Goal: Task Accomplishment & Management: Use online tool/utility

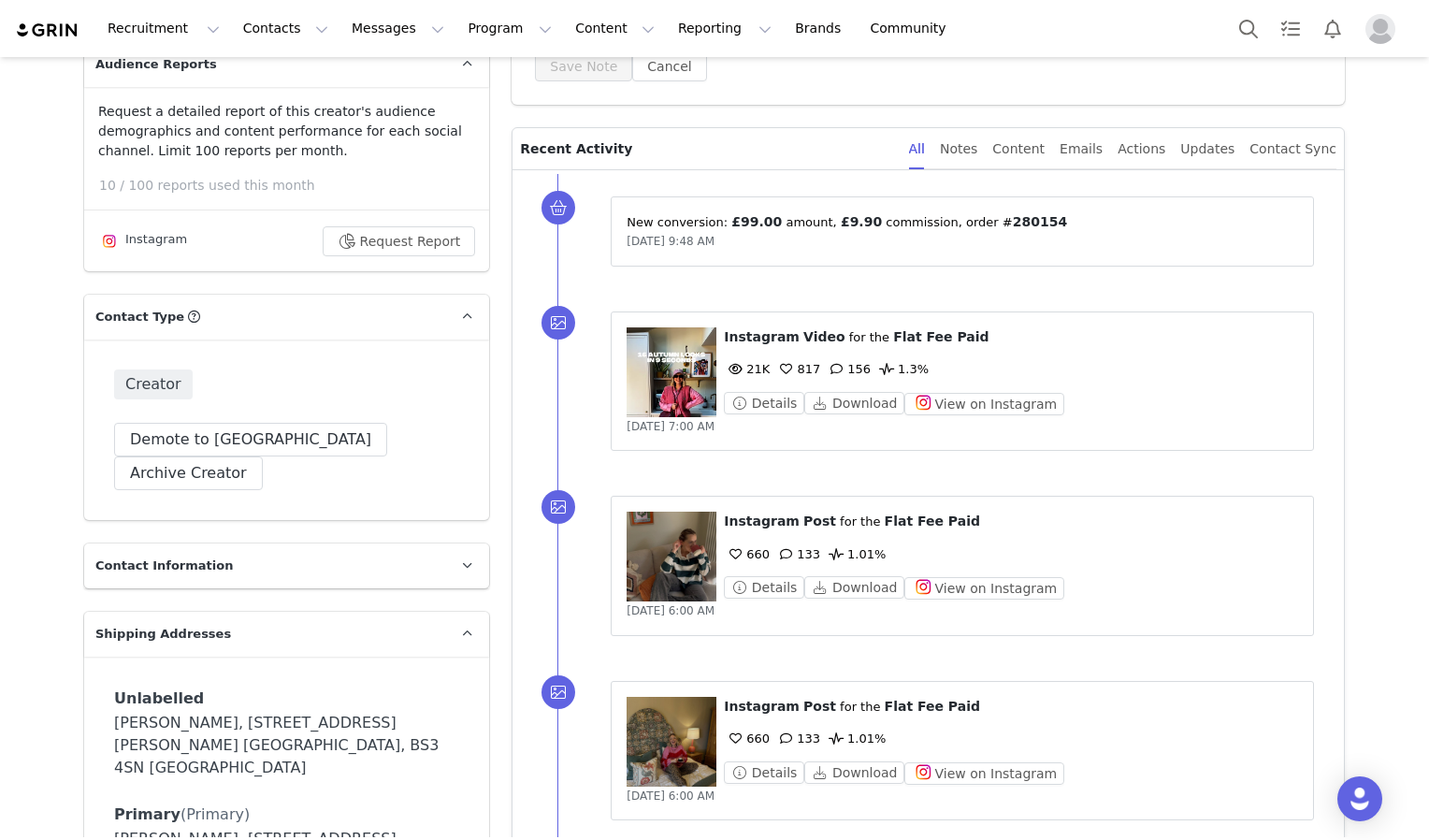
scroll to position [430, 0]
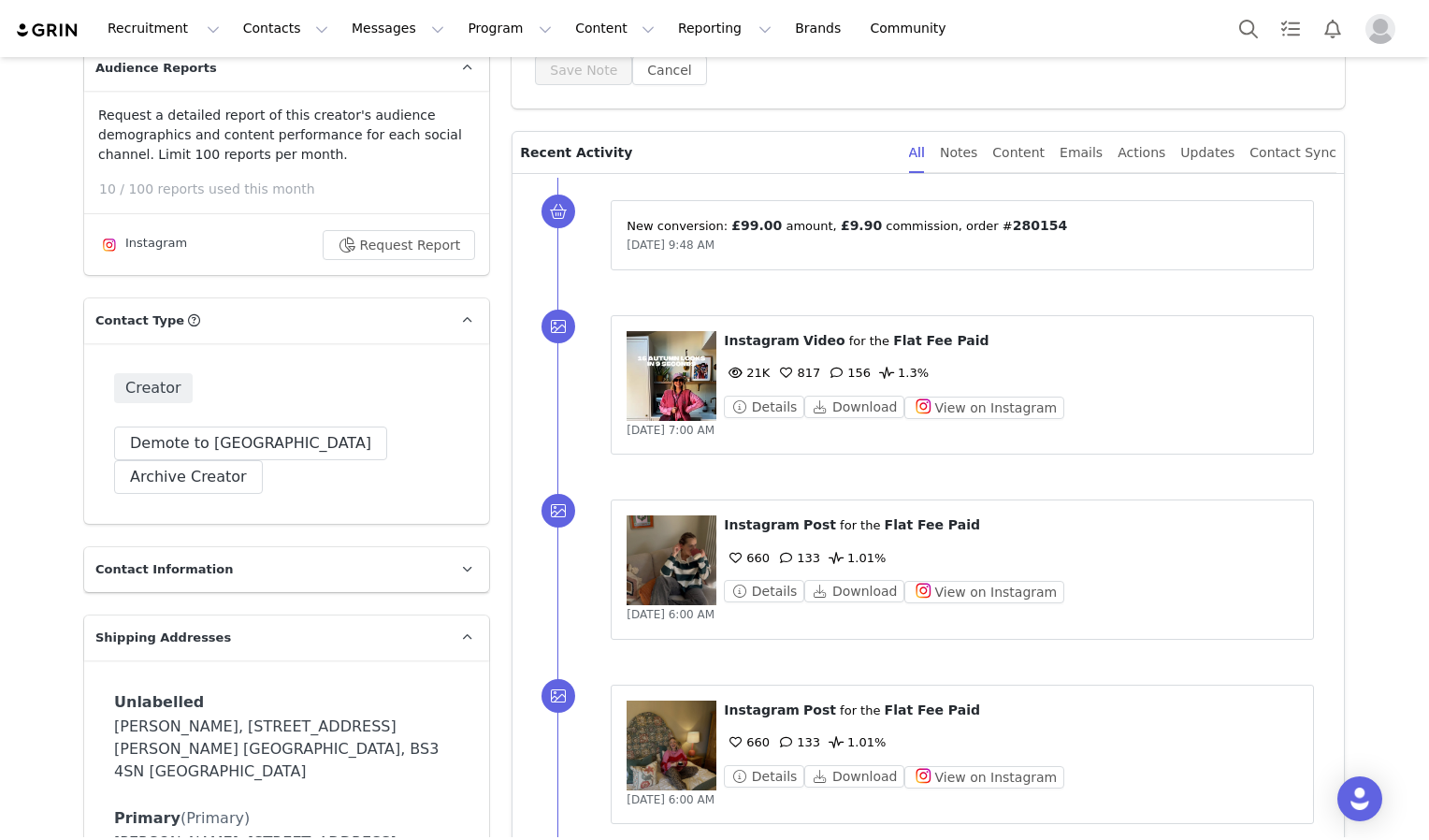
click at [656, 374] on figure at bounding box center [671, 375] width 89 height 89
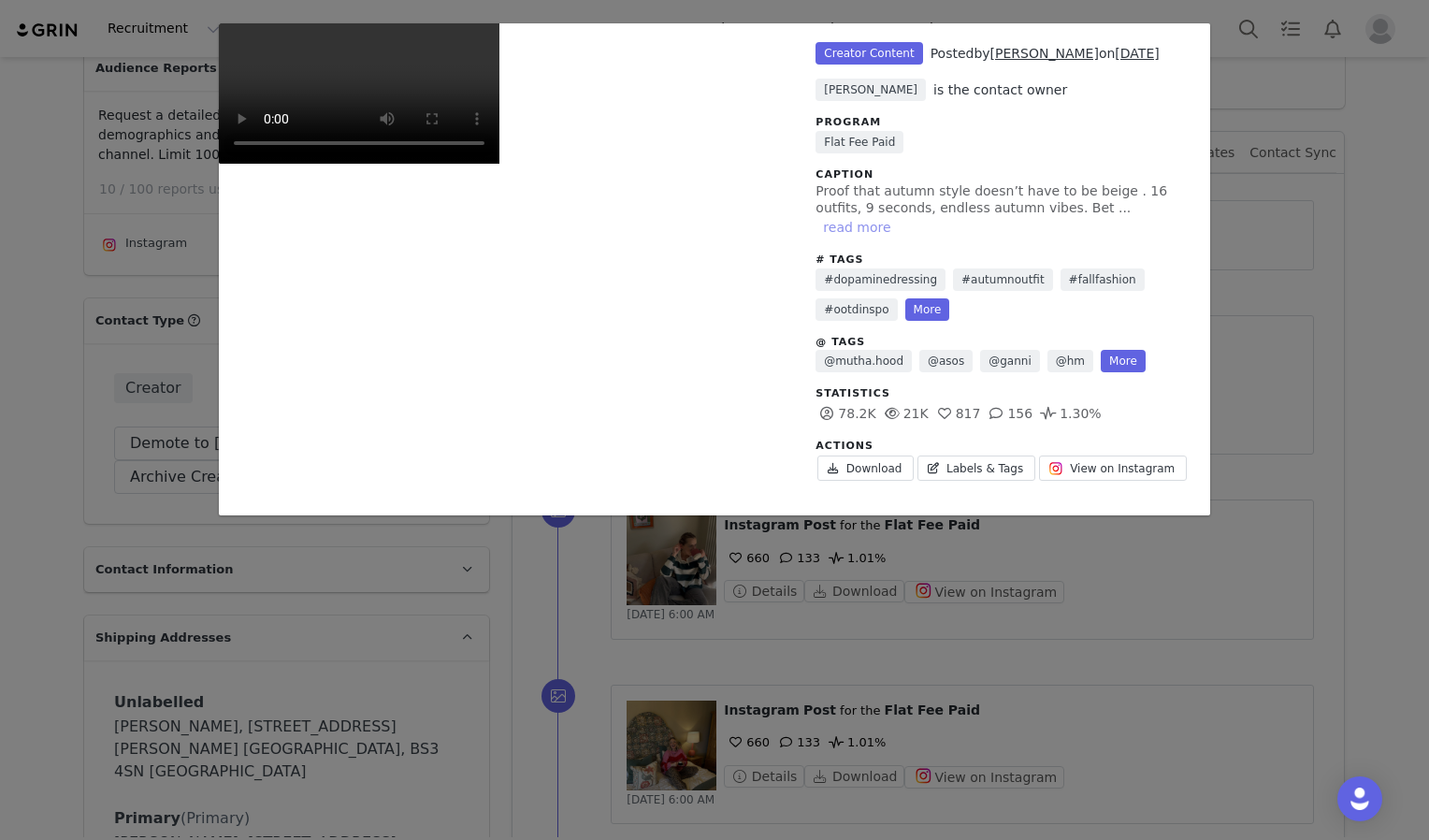
click at [898, 216] on button "read more" at bounding box center [856, 226] width 83 height 22
click at [499, 164] on video "Unlabeled" at bounding box center [359, 93] width 281 height 140
click at [1325, 456] on div "Unlabeled Creator Content Posted by [PERSON_NAME] on [DATE] [PERSON_NAME] is th…" at bounding box center [714, 420] width 1429 height 840
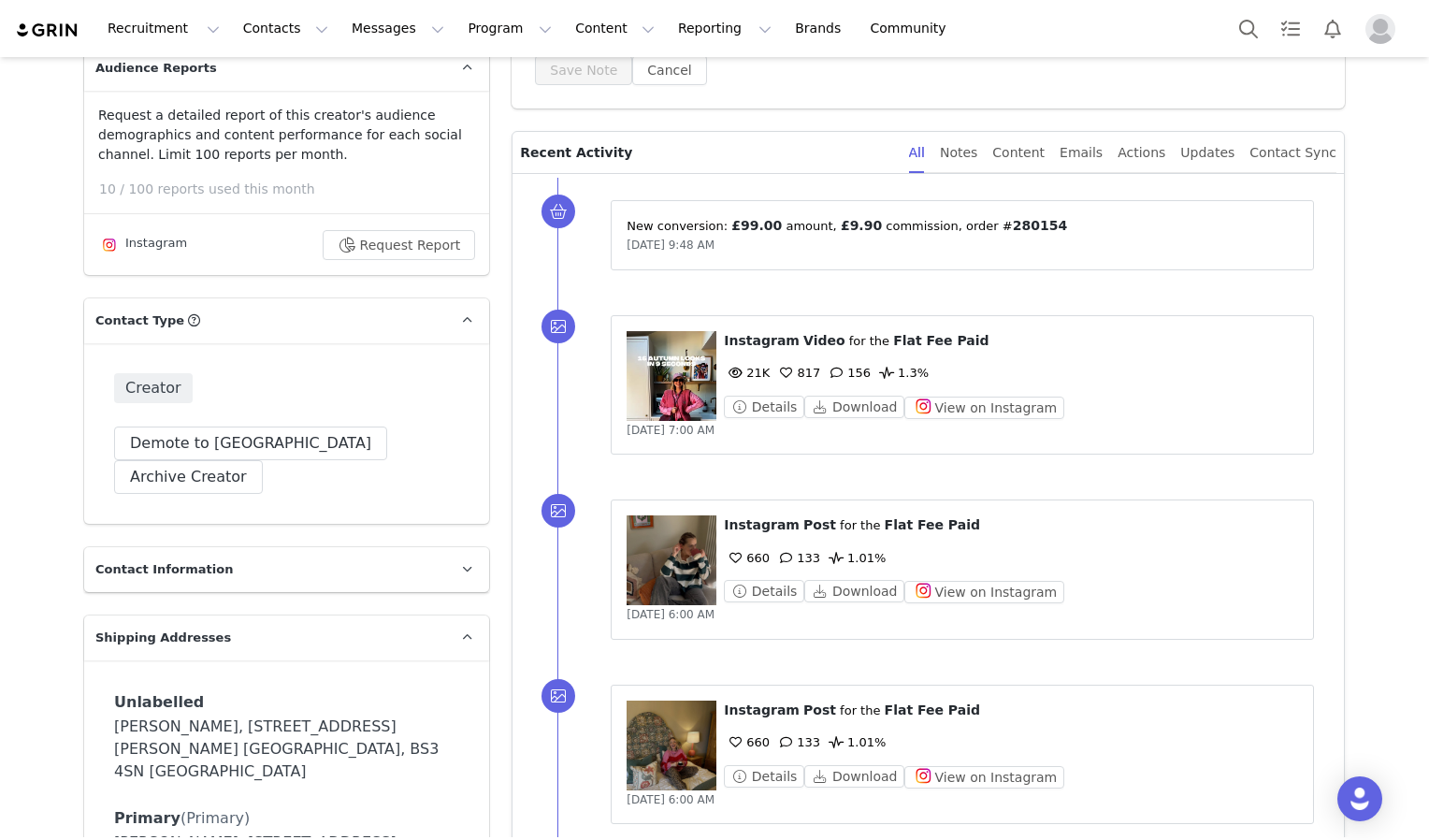
click at [699, 369] on figure at bounding box center [671, 375] width 89 height 89
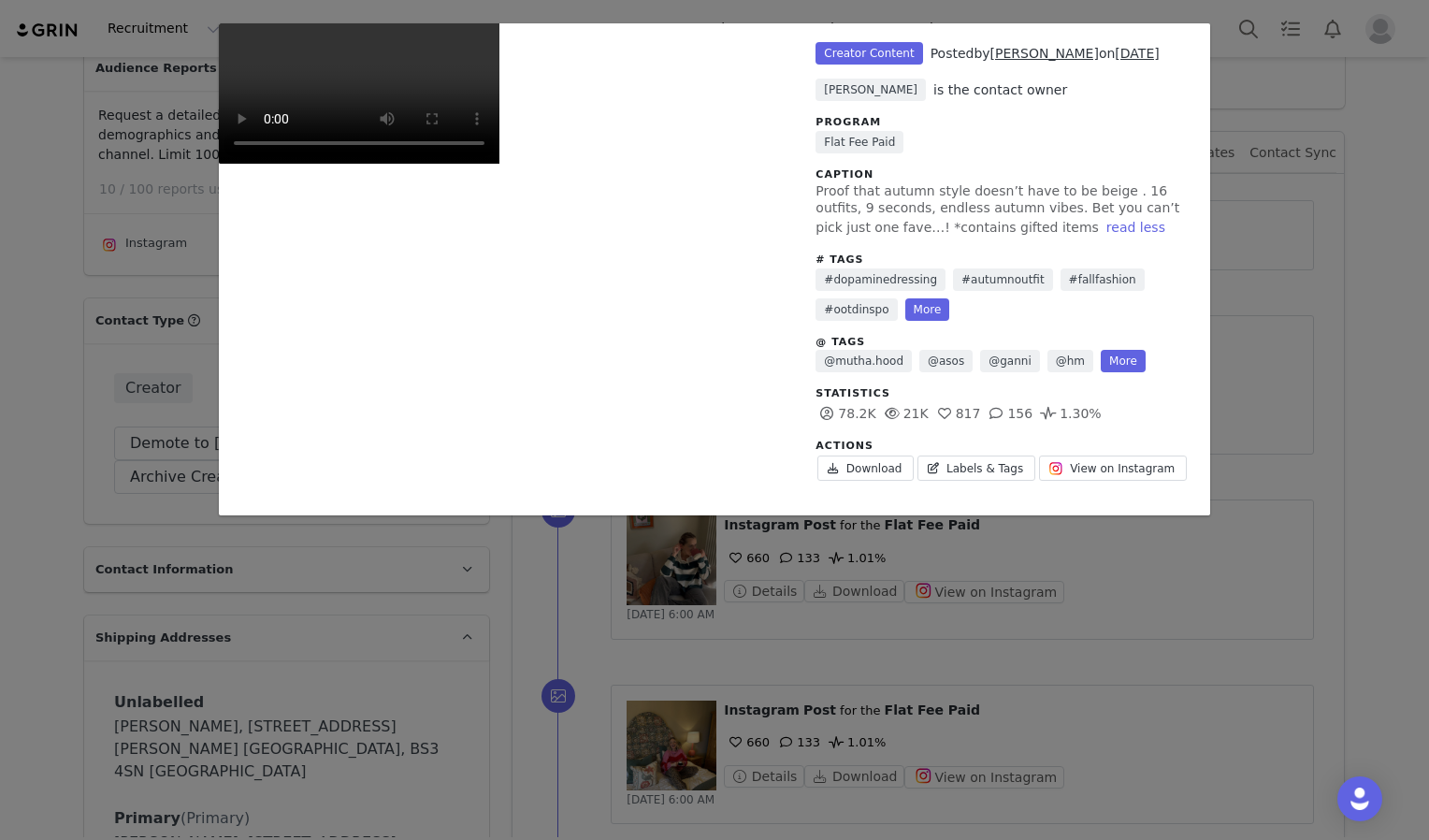
click at [499, 164] on video "Unlabeled" at bounding box center [359, 93] width 281 height 140
click at [1401, 394] on div "Unlabeled Creator Content Posted by [PERSON_NAME] on [DATE] [PERSON_NAME] is th…" at bounding box center [714, 420] width 1429 height 840
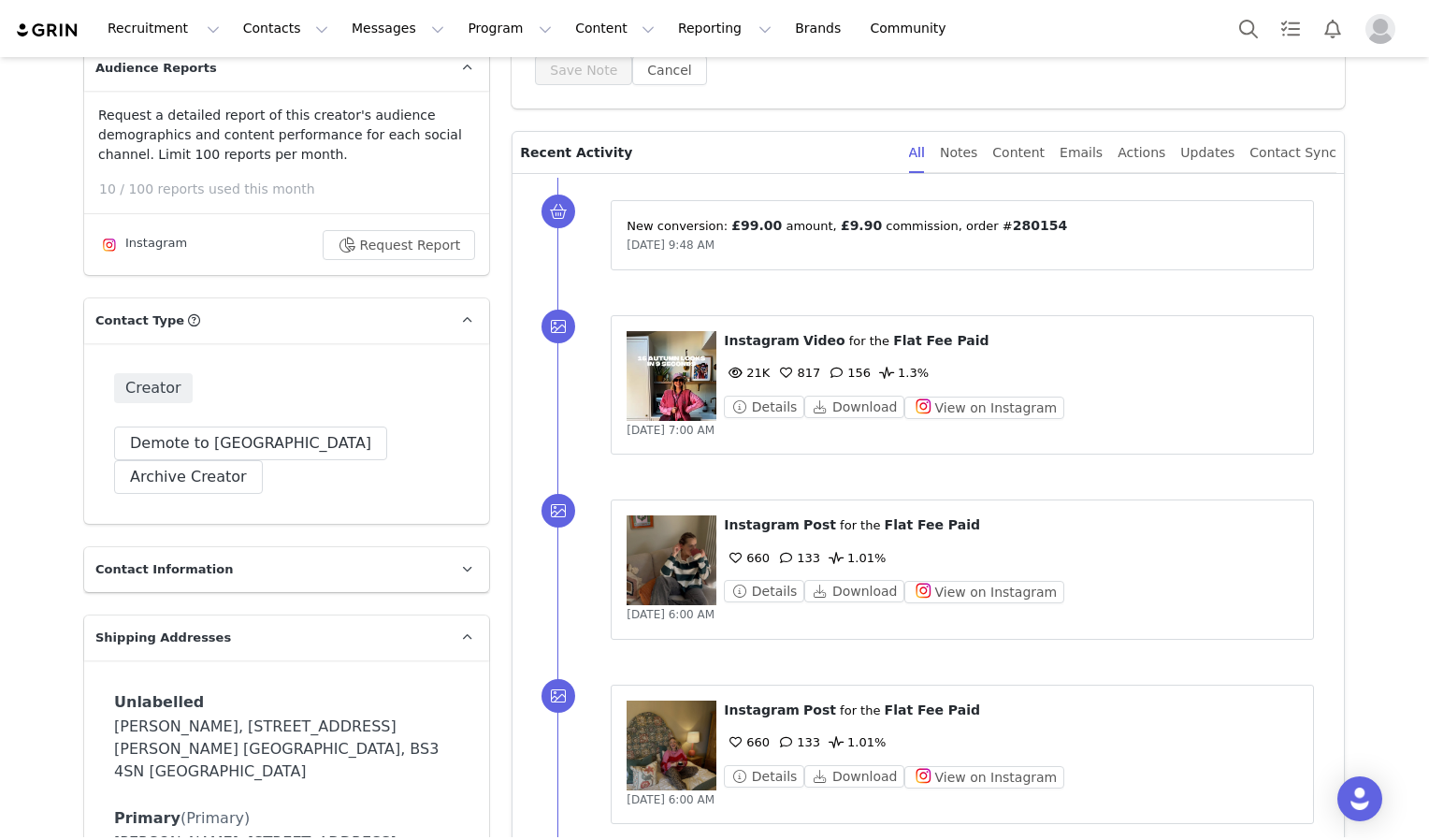
click at [649, 374] on figure at bounding box center [671, 375] width 89 height 89
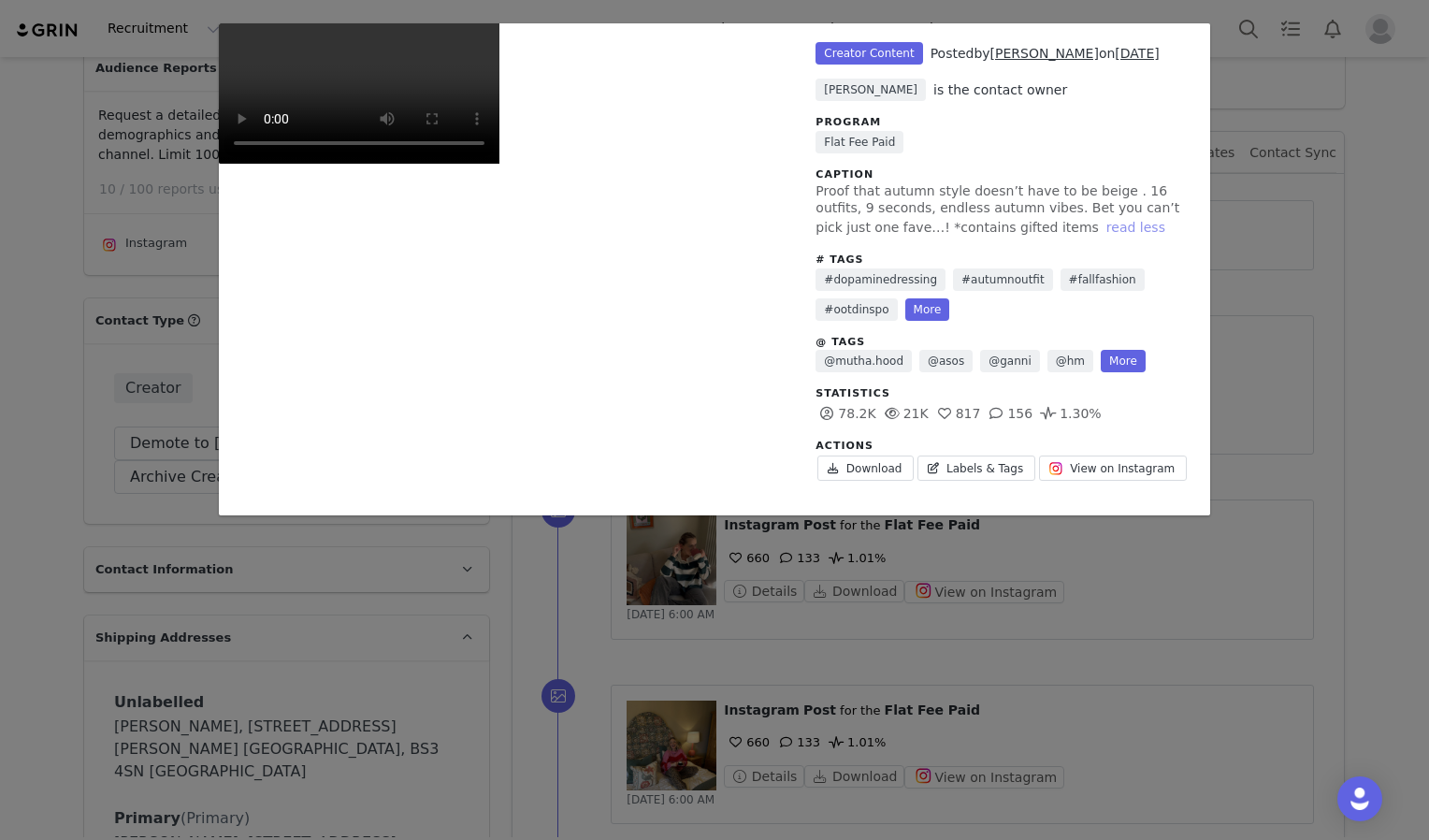
click at [1099, 236] on button "read less" at bounding box center [1136, 226] width 74 height 22
click at [898, 216] on button "read more" at bounding box center [856, 226] width 83 height 22
click at [973, 470] on link "Labels & Tags" at bounding box center [976, 468] width 117 height 25
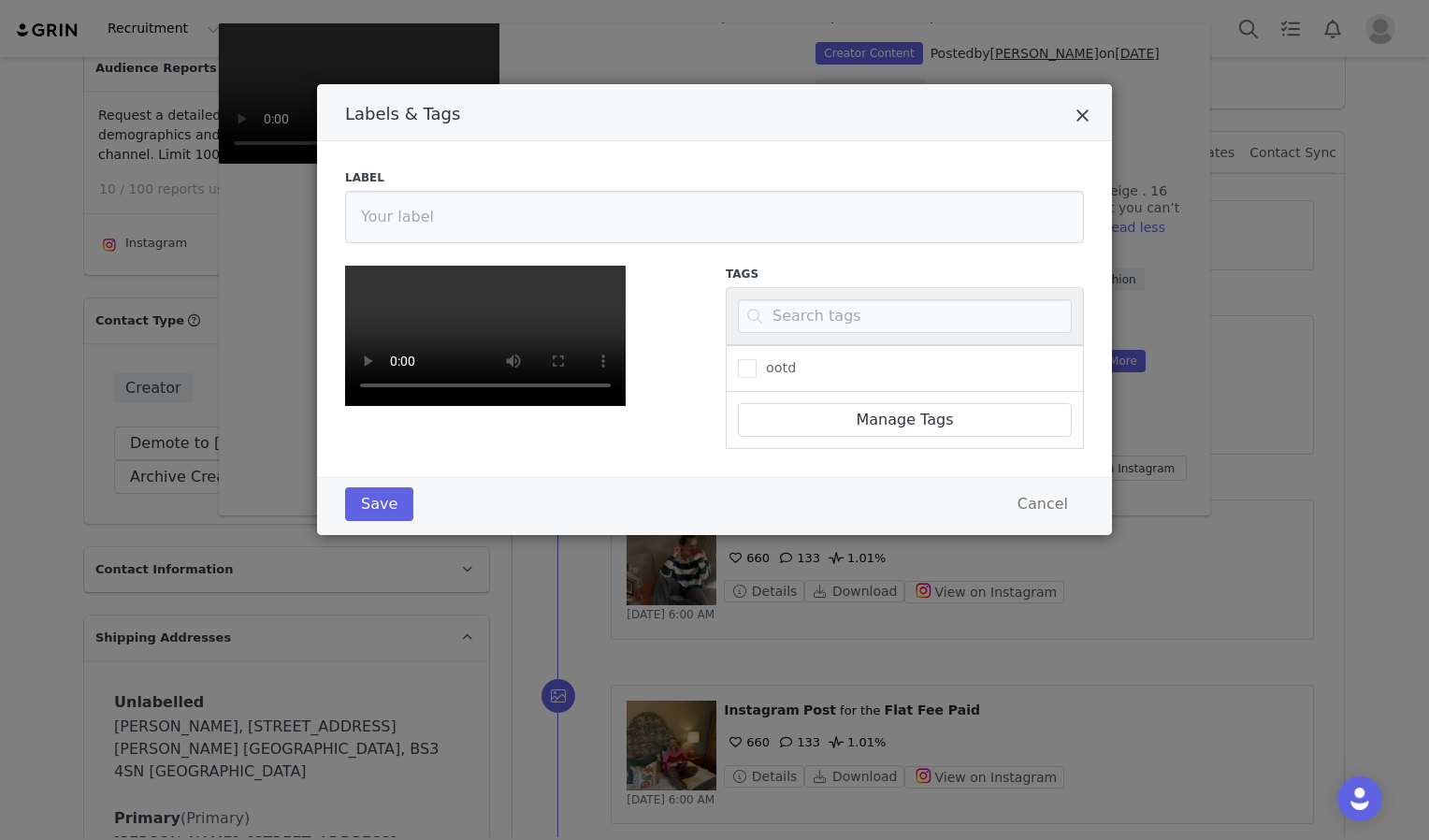
click at [1080, 116] on icon "Close" at bounding box center [1083, 115] width 14 height 18
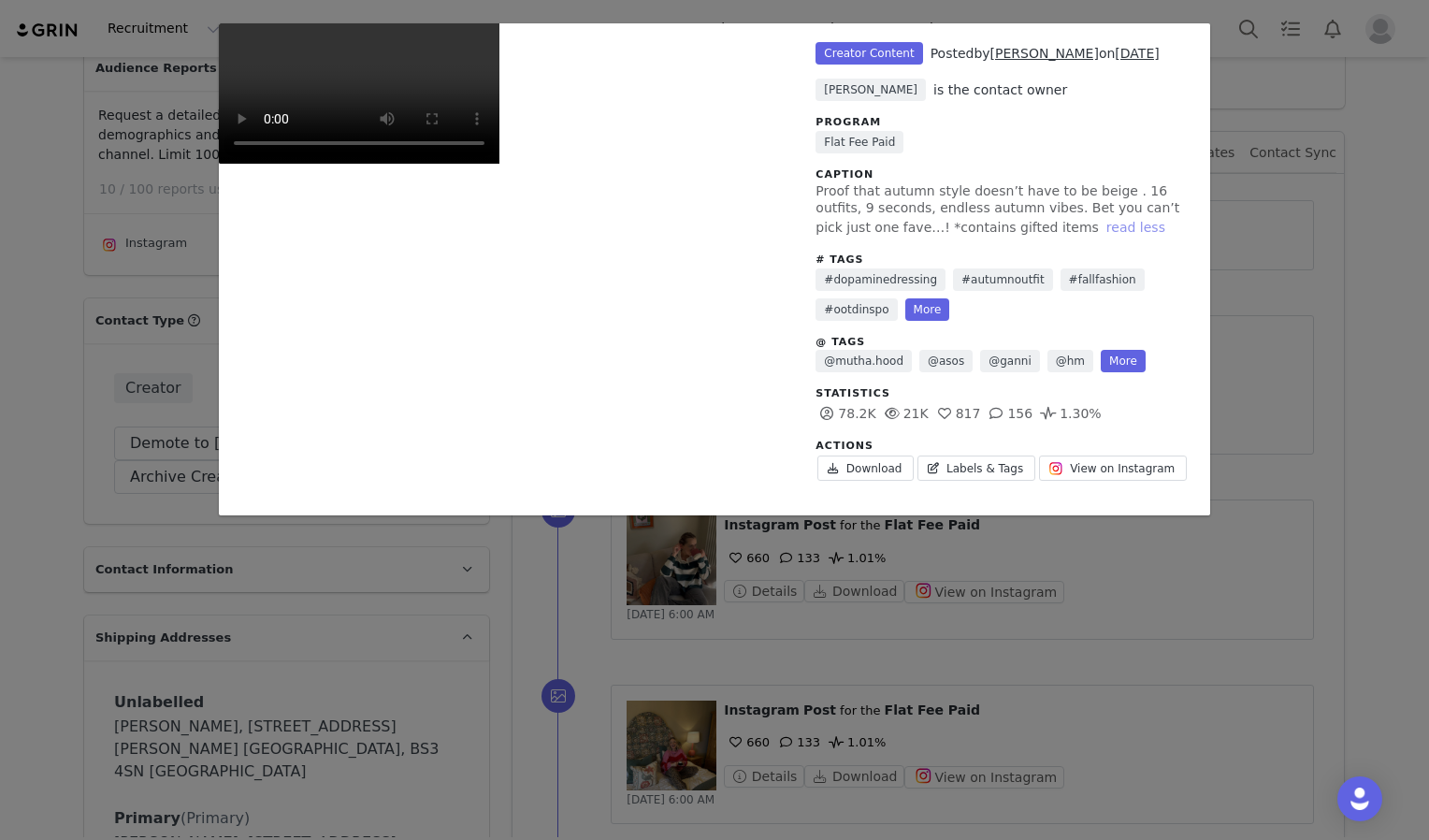
click at [1099, 228] on button "read less" at bounding box center [1136, 226] width 74 height 22
click at [1009, 228] on div "Creator Content Posted by [PERSON_NAME] on [DATE] [PERSON_NAME] is the contact …" at bounding box center [1004, 268] width 414 height 492
click at [921, 298] on link "More" at bounding box center [928, 309] width 45 height 22
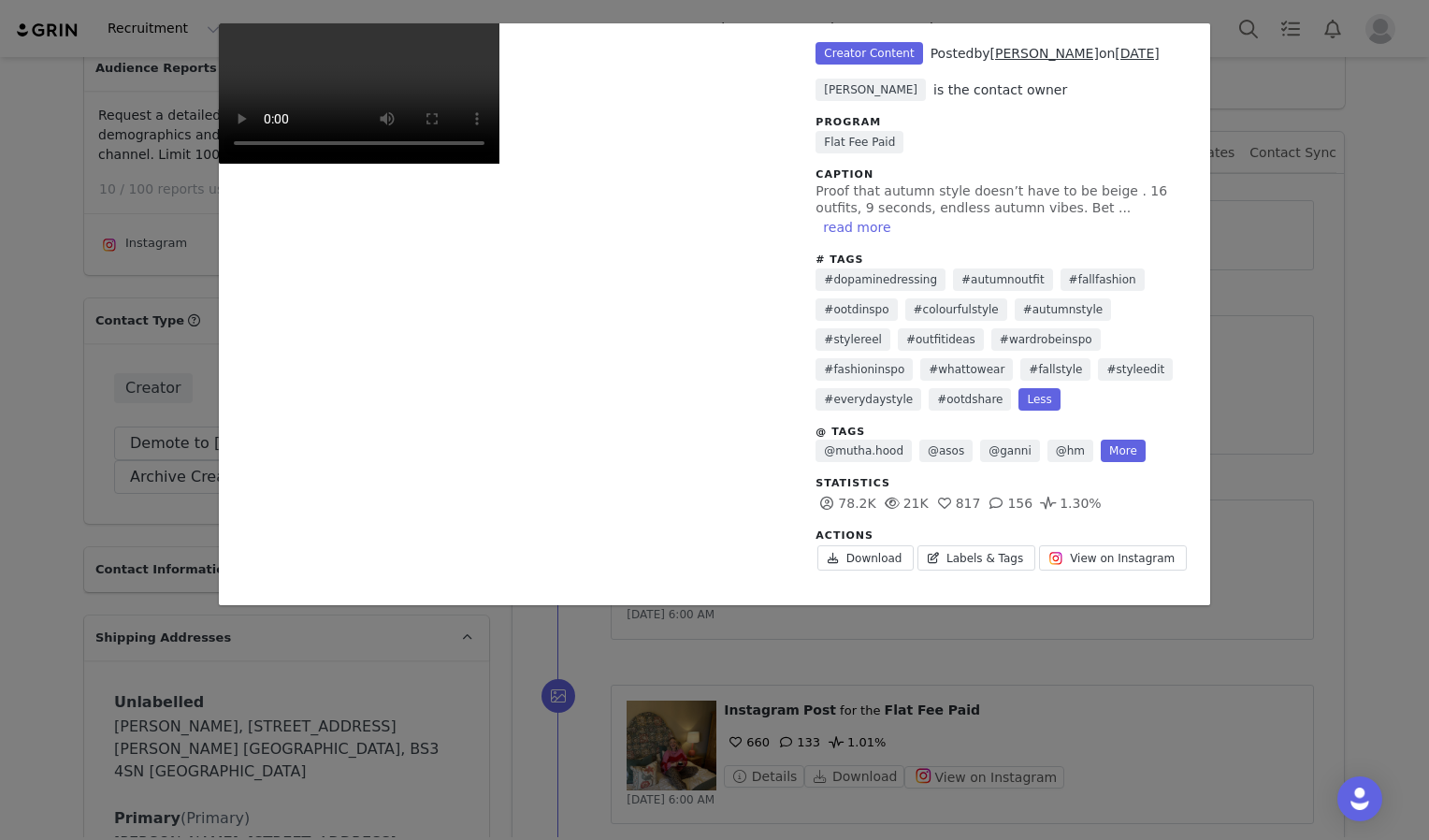
click at [1067, 197] on span "Proof that autumn style doesn’t have to be beige . 16 outfits, 9 seconds, endle…" at bounding box center [990, 198] width 351 height 32
click at [898, 216] on button "read more" at bounding box center [856, 226] width 83 height 22
click at [499, 164] on video "Unlabeled" at bounding box center [359, 93] width 281 height 140
click at [1388, 355] on div "Unlabeled Creator Content Posted by [PERSON_NAME] on [DATE] [PERSON_NAME] is th…" at bounding box center [714, 420] width 1429 height 840
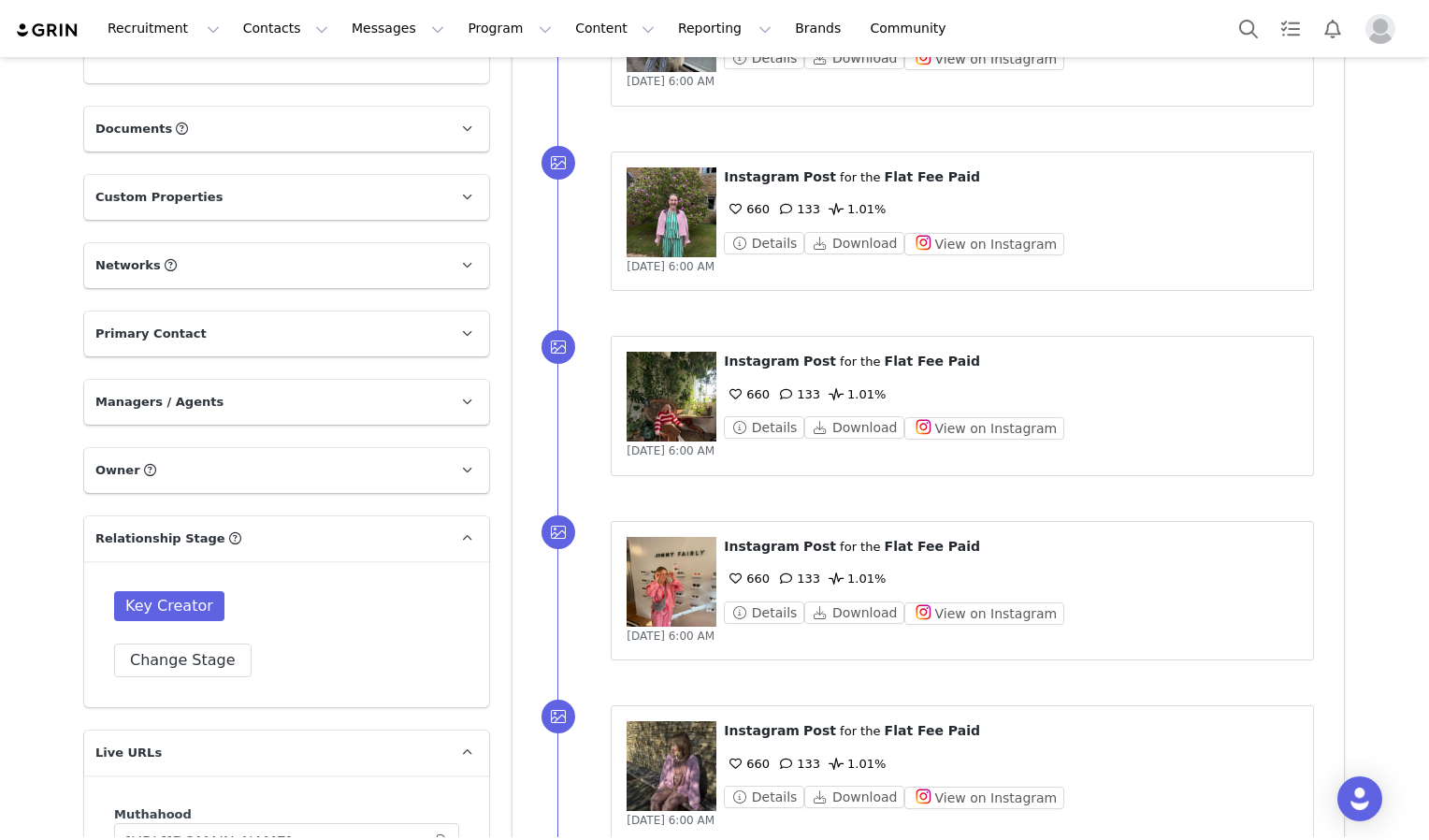
scroll to position [1322, 0]
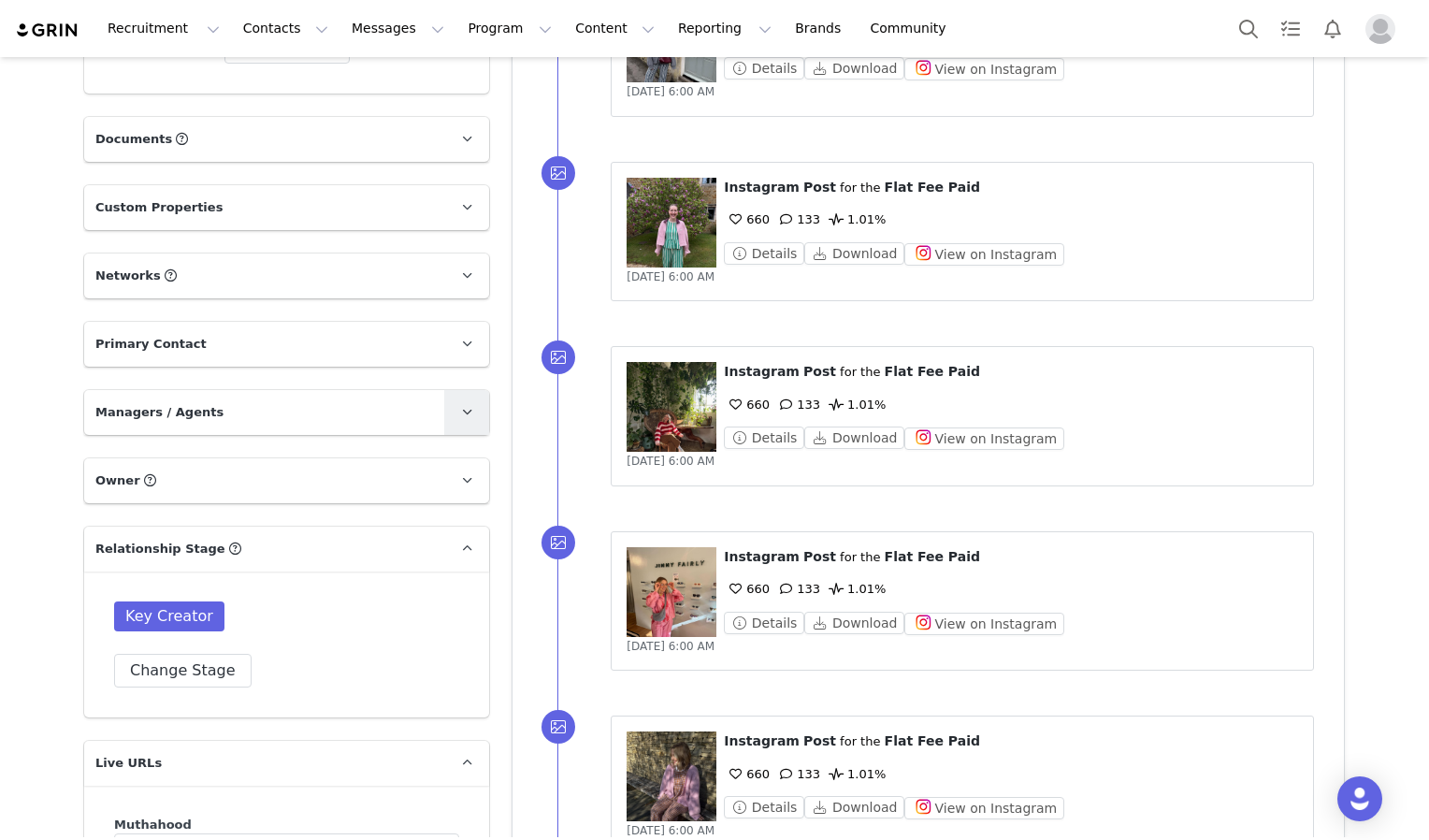
click at [470, 401] on span at bounding box center [466, 412] width 22 height 22
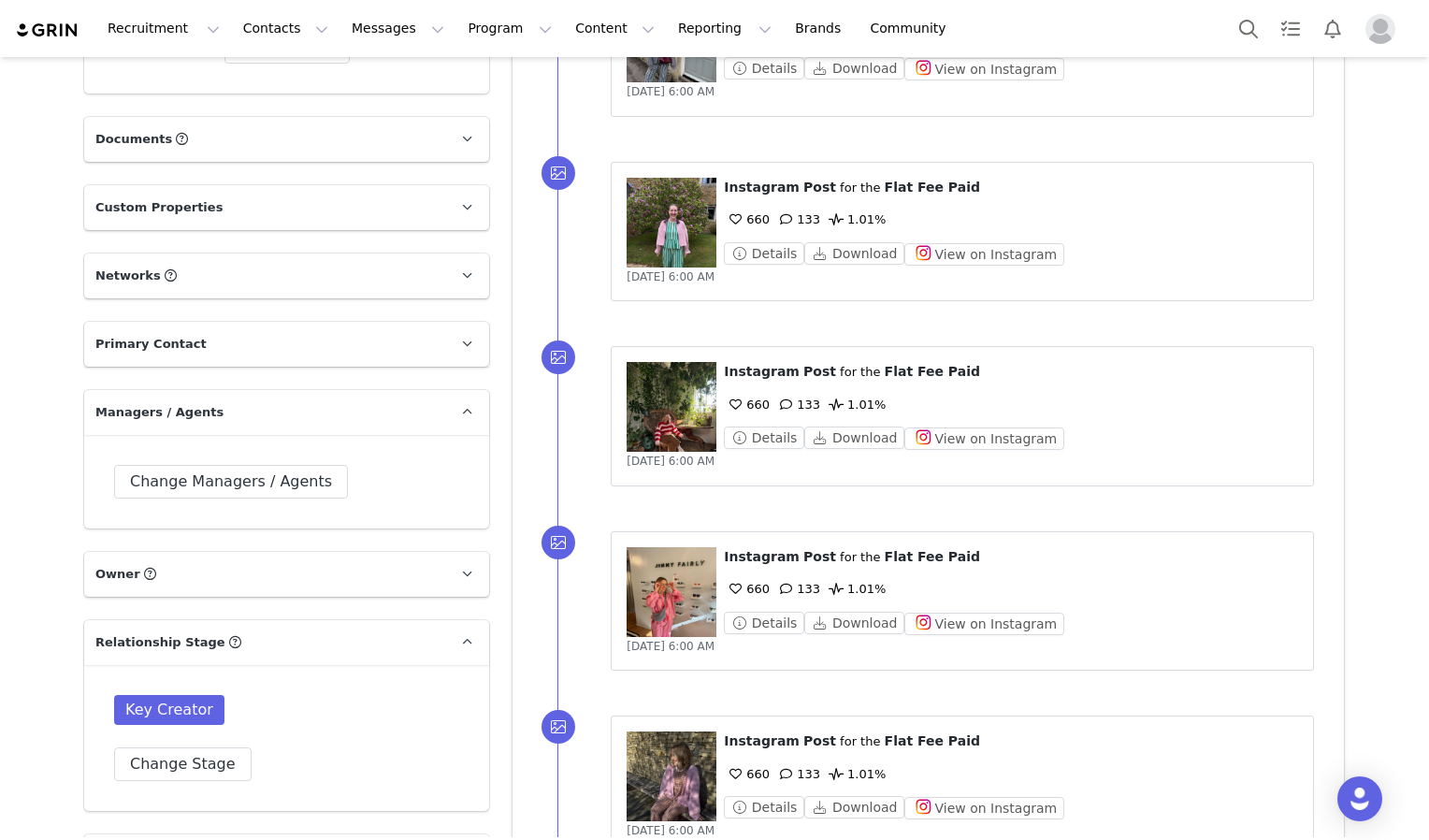
scroll to position [0, 0]
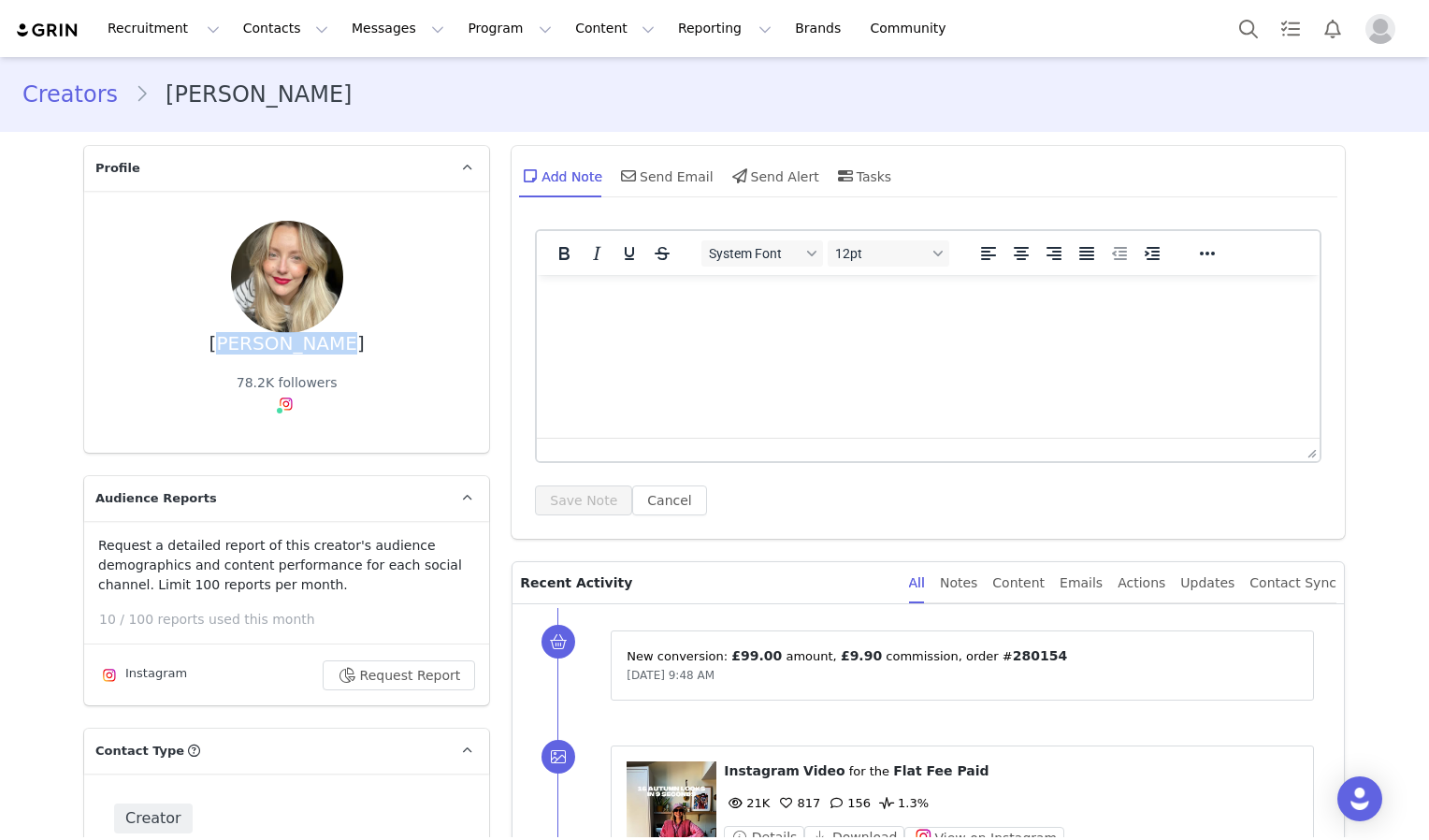
drag, startPoint x: 225, startPoint y: 345, endPoint x: 345, endPoint y: 346, distance: 120.0
click at [345, 346] on div "[PERSON_NAME] 78.2K followers" at bounding box center [287, 321] width 345 height 202
copy div "[PERSON_NAME]"
click at [473, 33] on button "Program Program" at bounding box center [509, 29] width 107 height 42
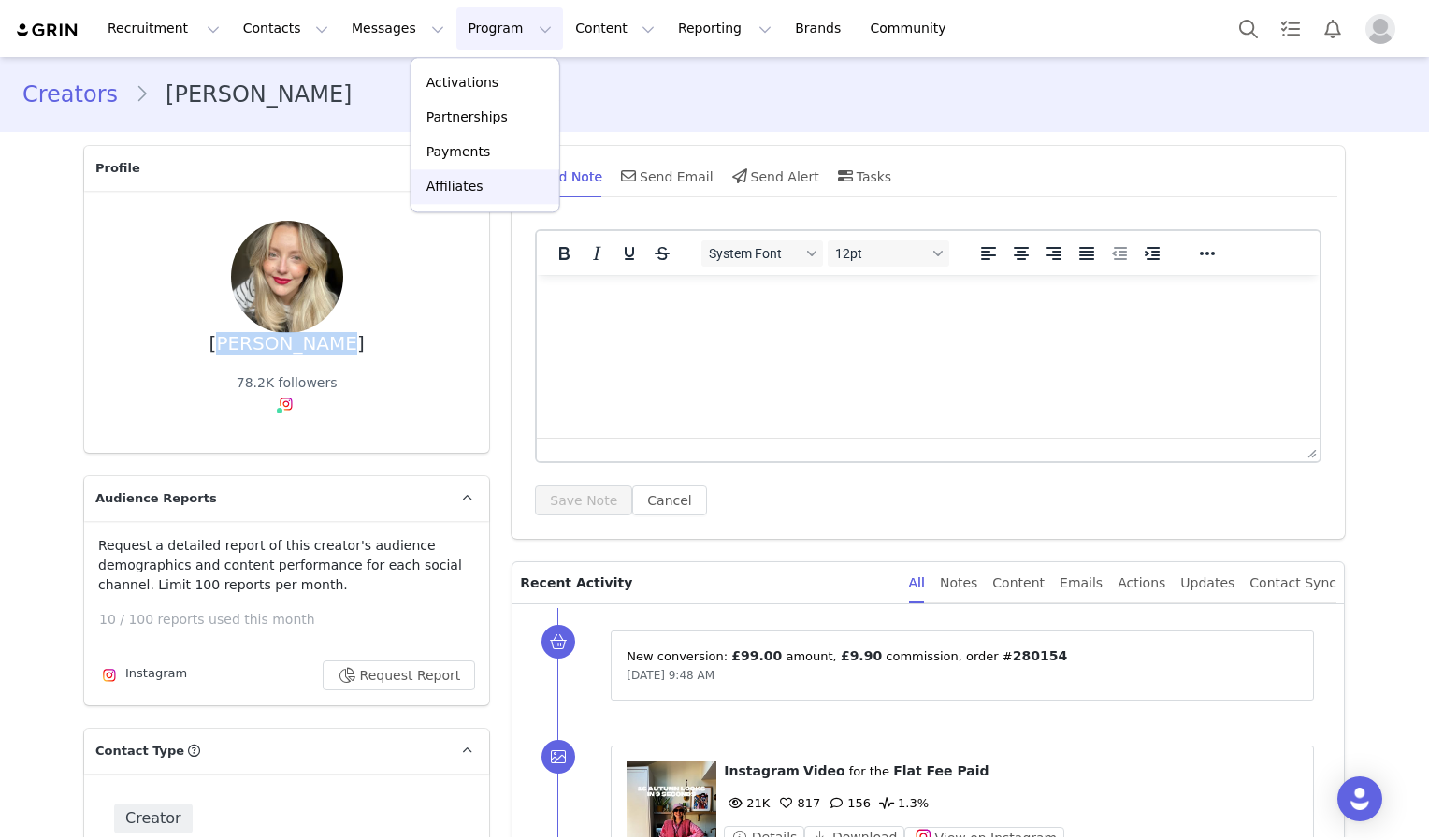
click at [484, 191] on div "Affiliates" at bounding box center [485, 187] width 125 height 19
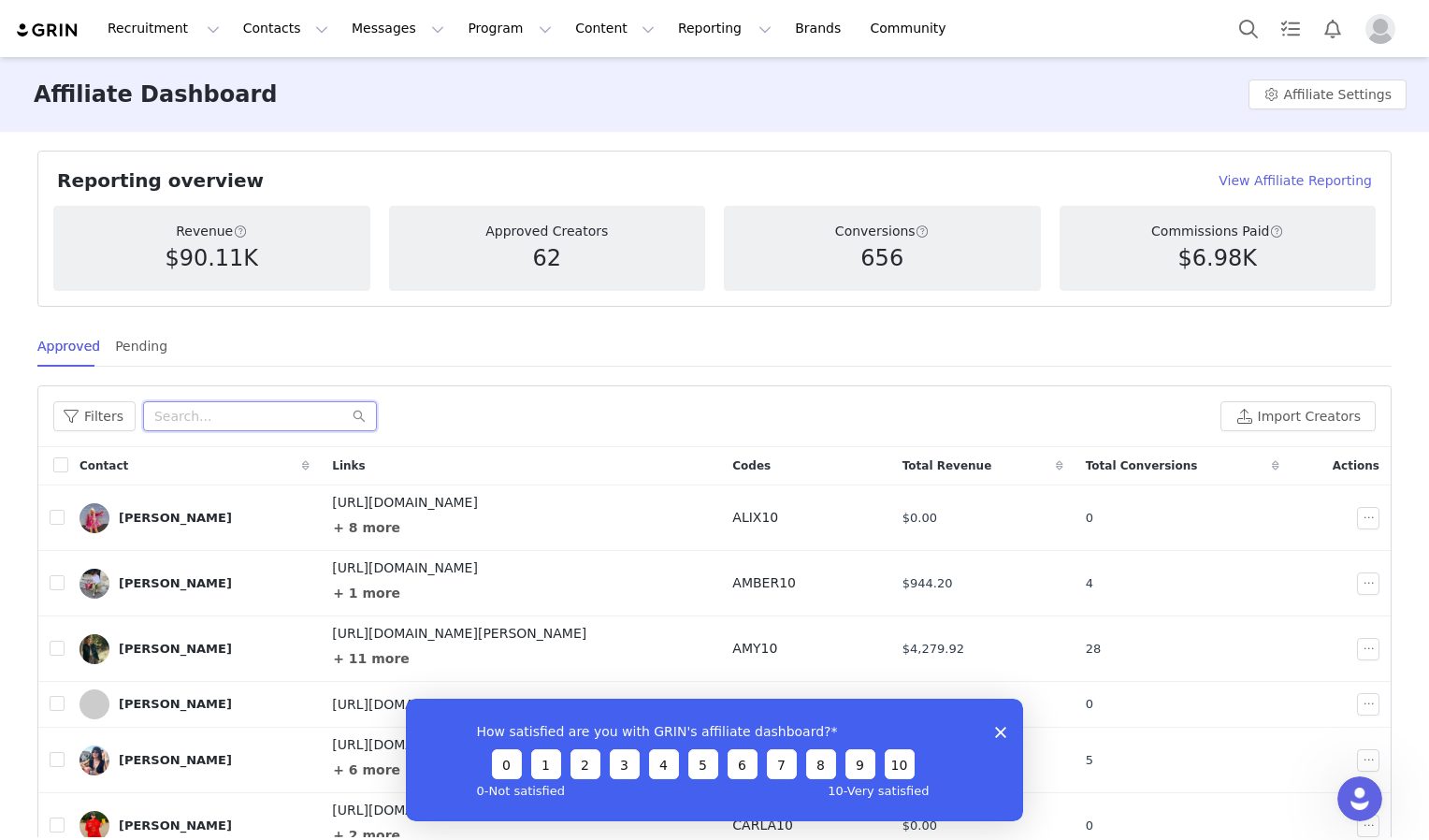
click at [216, 426] on input "text" at bounding box center [260, 416] width 234 height 30
paste input "[PERSON_NAME]"
type input "[PERSON_NAME]"
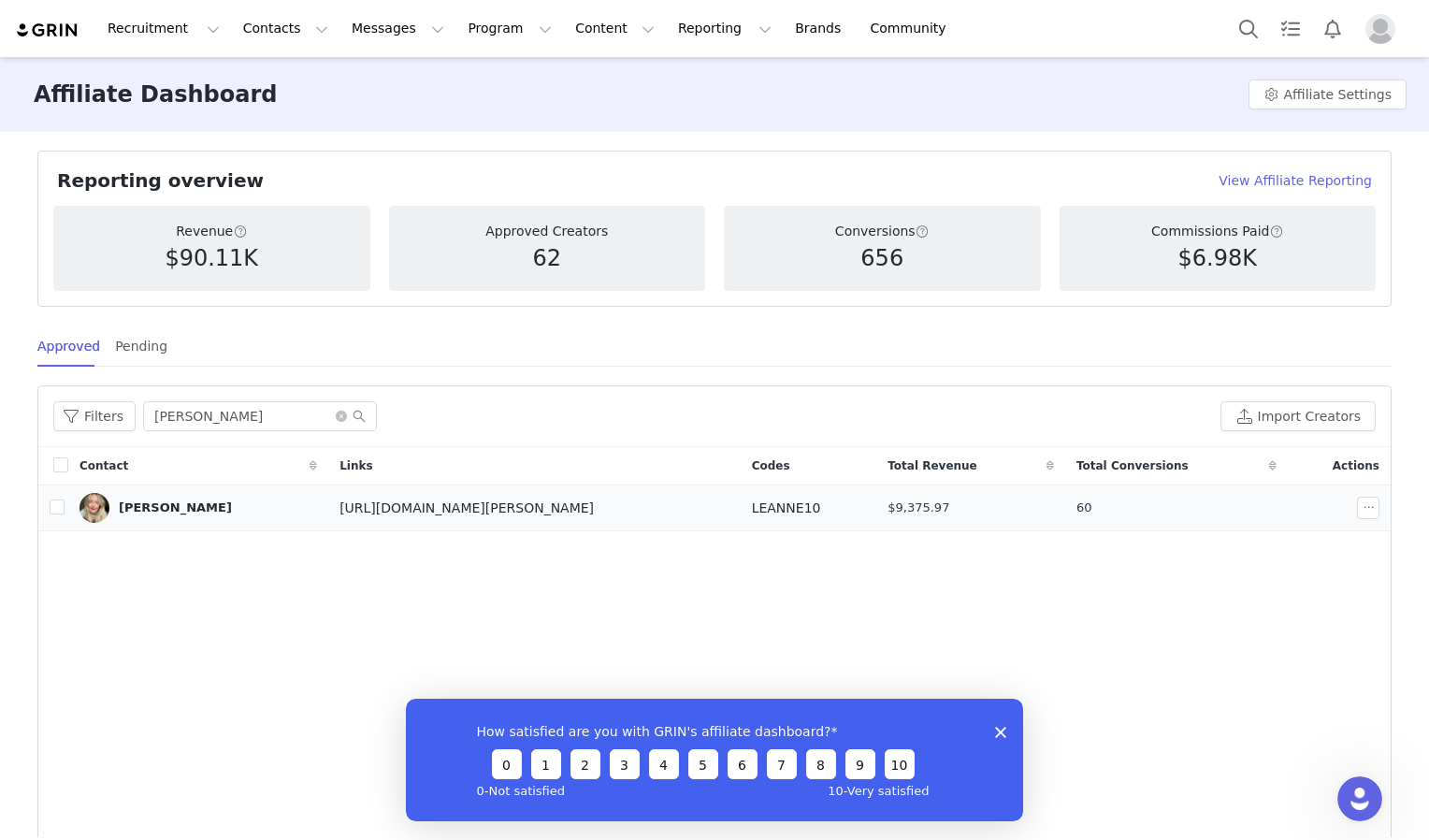
click at [152, 520] on div "[PERSON_NAME]" at bounding box center [198, 507] width 238 height 30
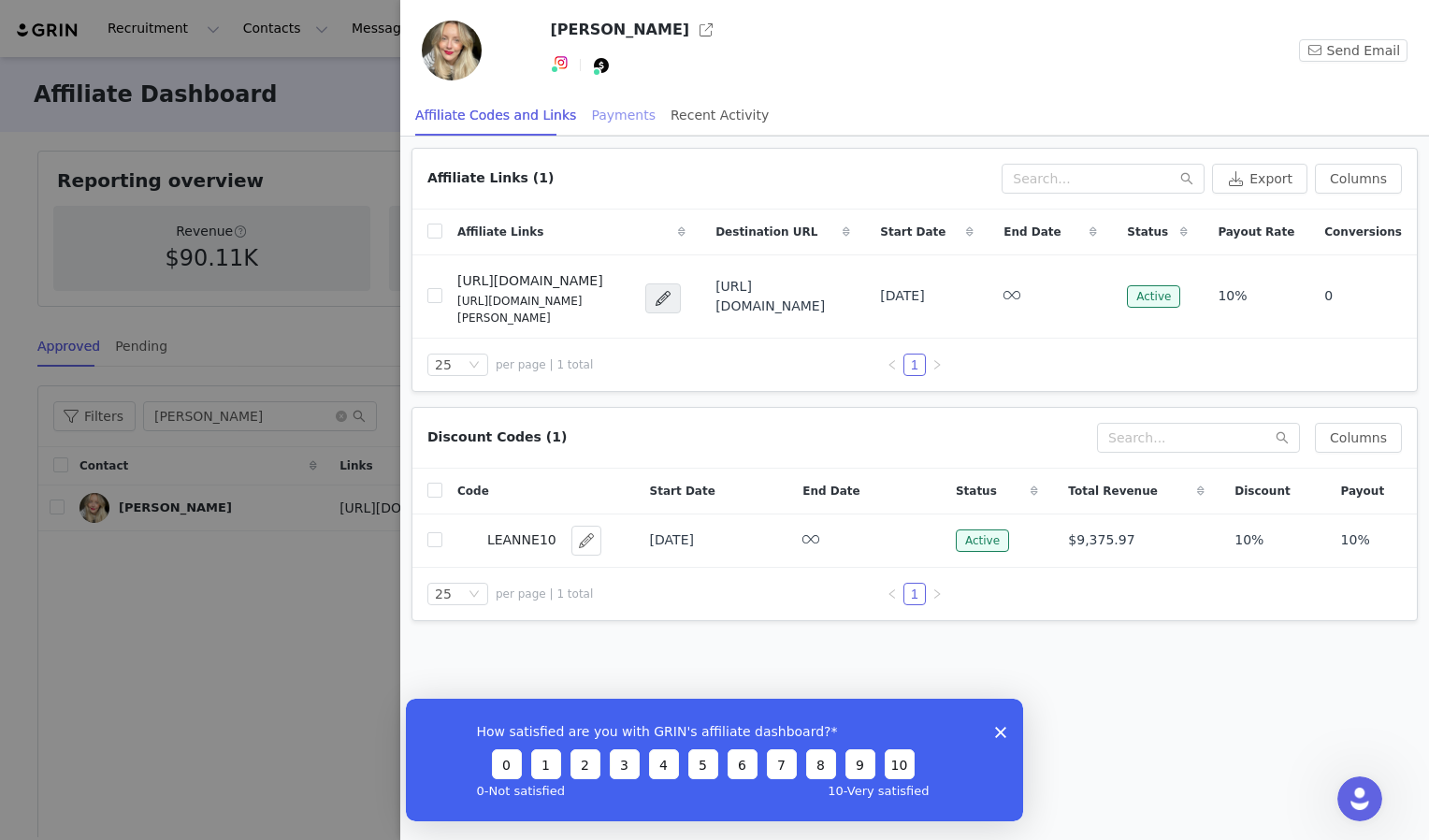
click at [615, 115] on div "Payments" at bounding box center [623, 115] width 64 height 42
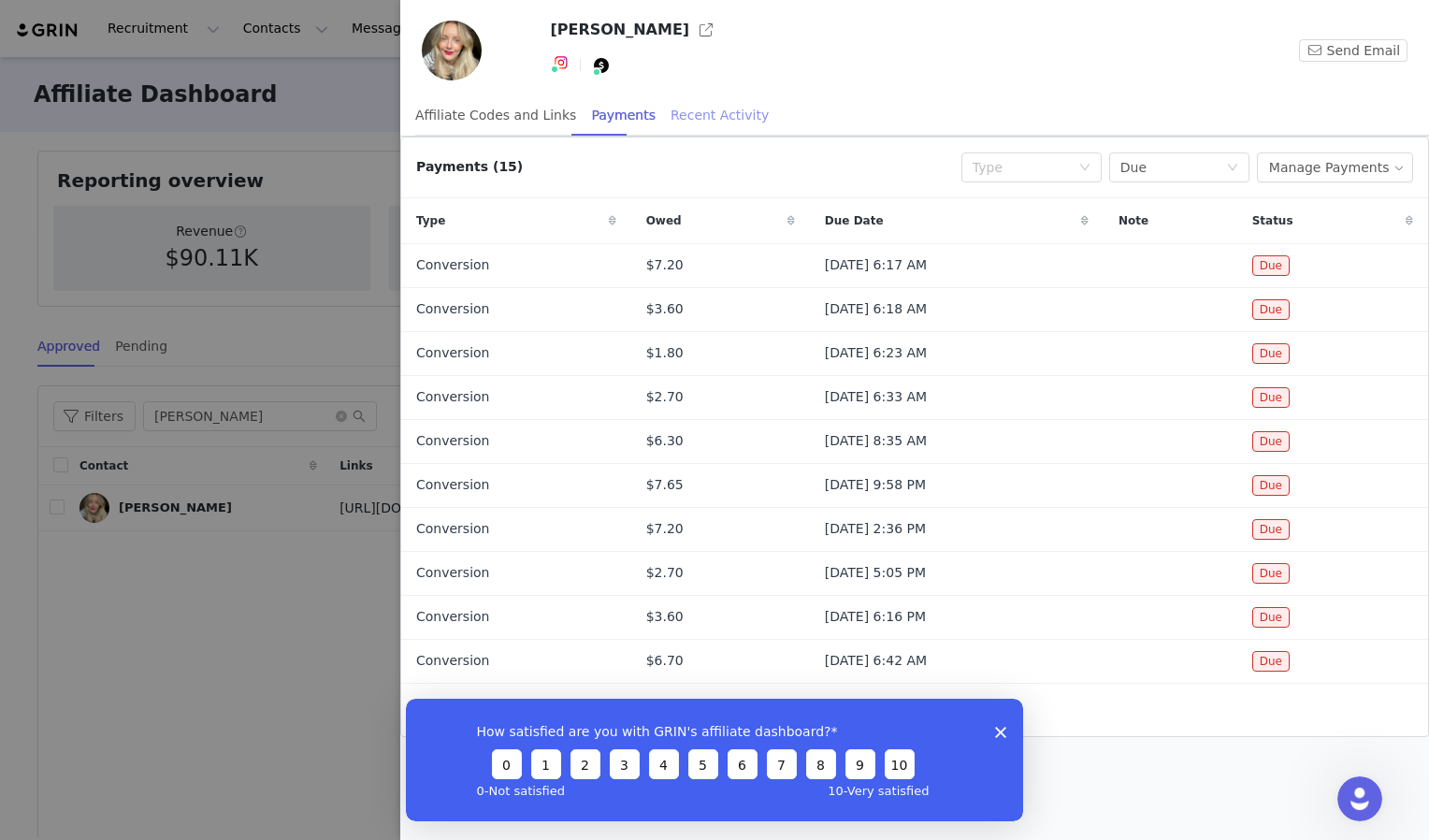
click at [683, 114] on div "Recent Activity" at bounding box center [720, 115] width 98 height 42
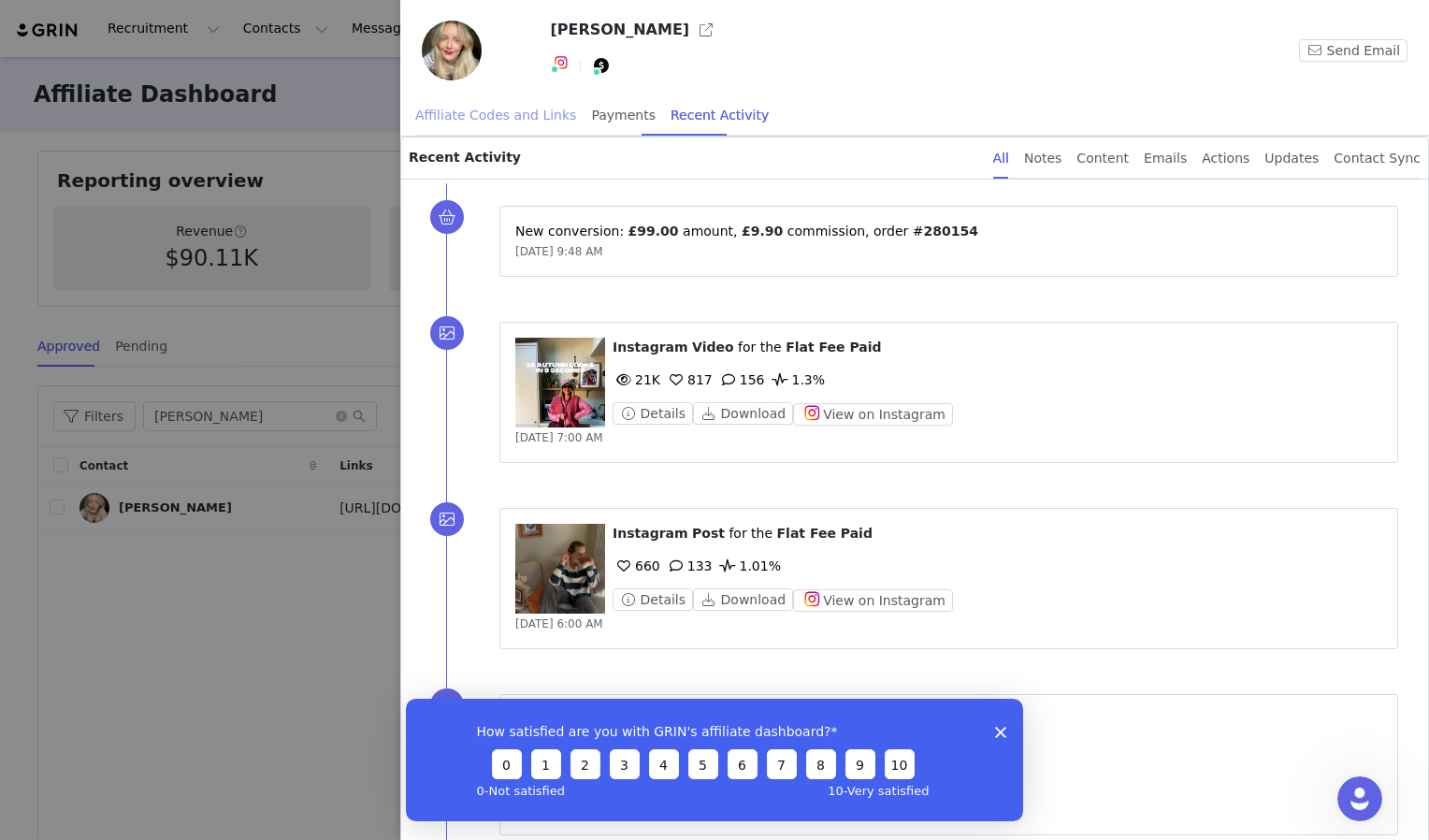
click at [486, 120] on div "Affiliate Codes and Links" at bounding box center [495, 115] width 161 height 42
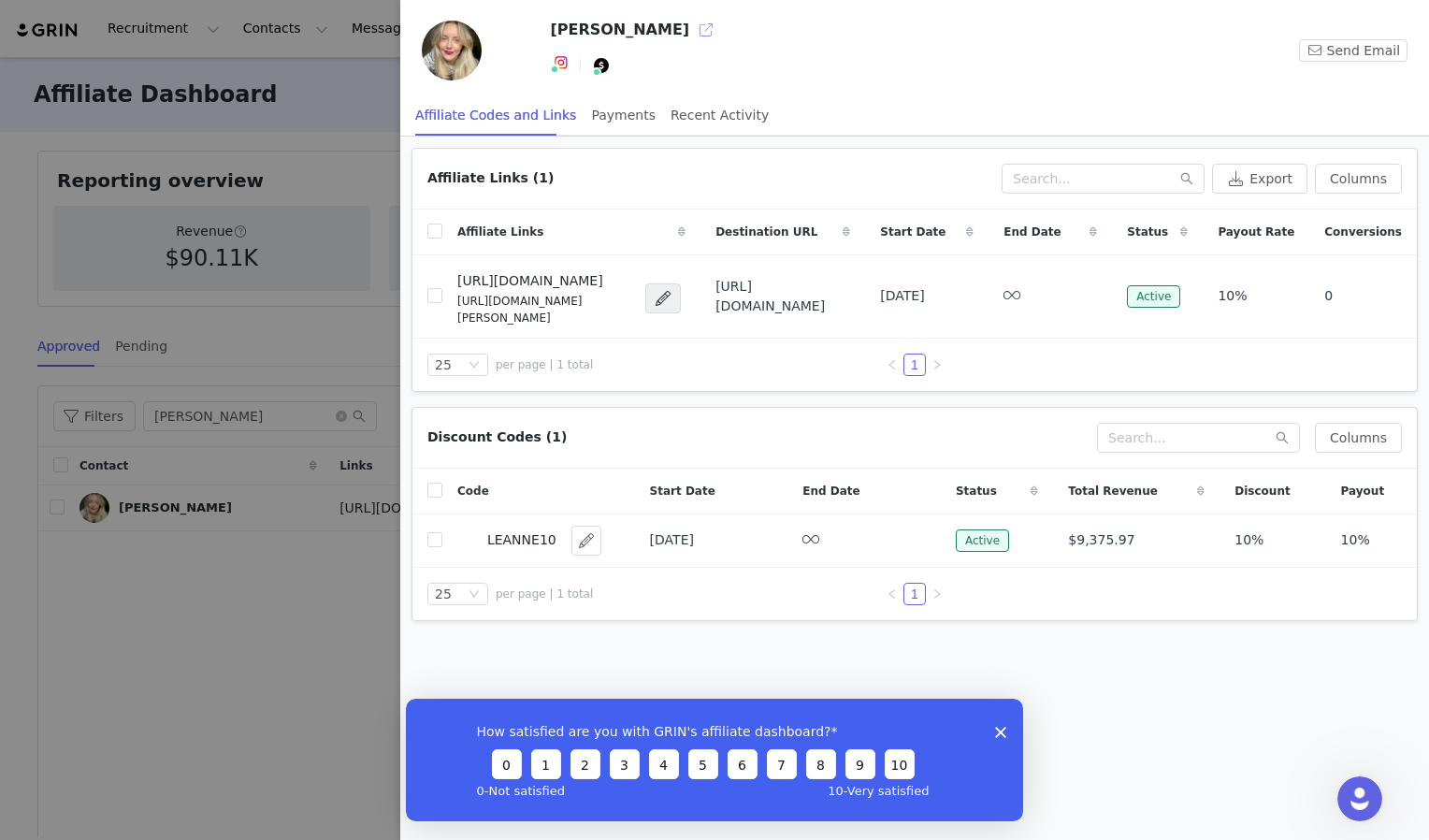
click at [691, 34] on button "button" at bounding box center [705, 30] width 30 height 30
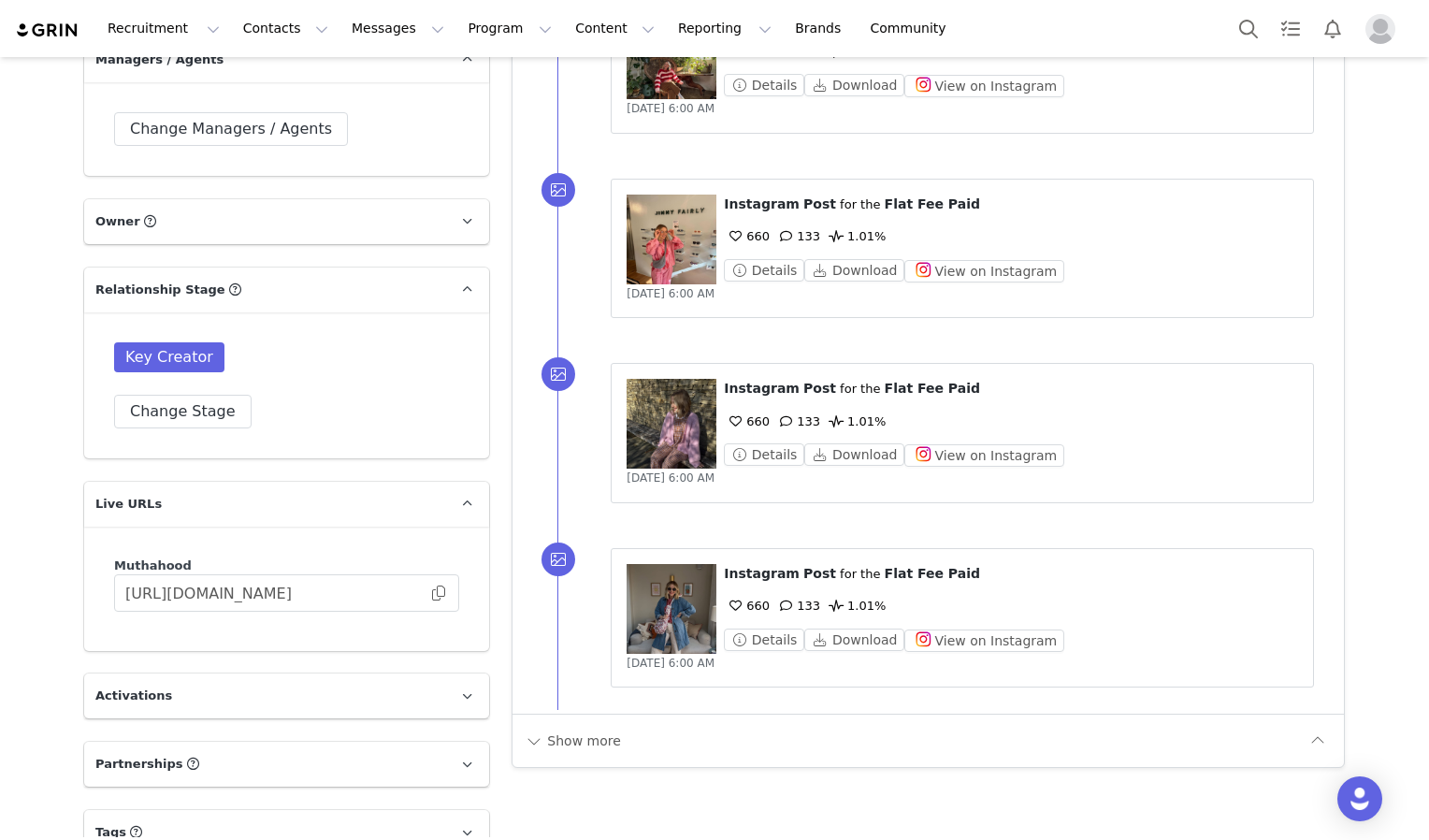
scroll to position [1694, 0]
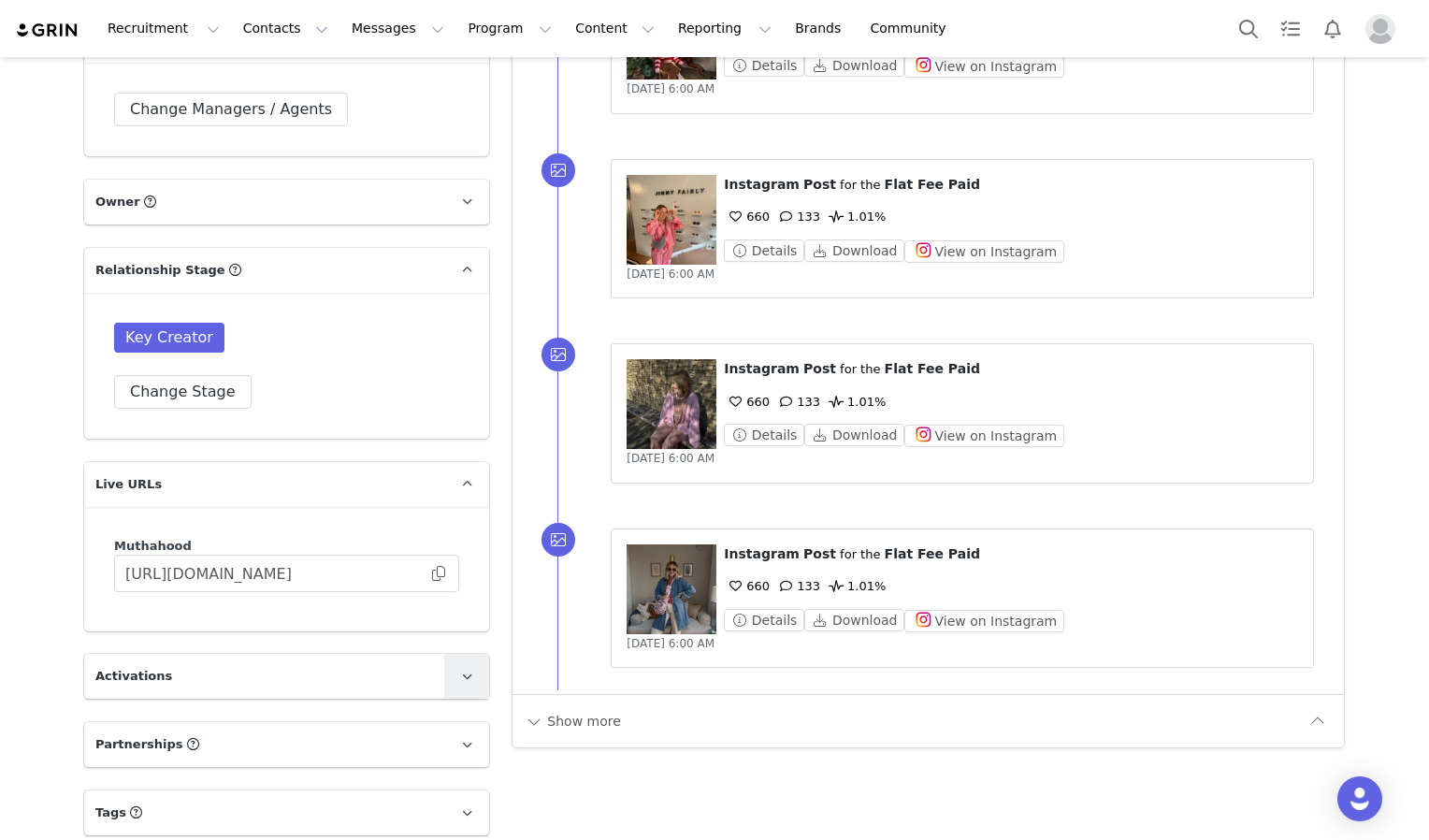
click at [465, 665] on span at bounding box center [466, 675] width 22 height 22
drag, startPoint x: 1414, startPoint y: 575, endPoint x: 1428, endPoint y: 643, distance: 69.4
click at [1428, 643] on html "Recruitment Recruitment Creator Search Curated Lists Landing Pages Web Extensio…" at bounding box center [714, 420] width 1429 height 840
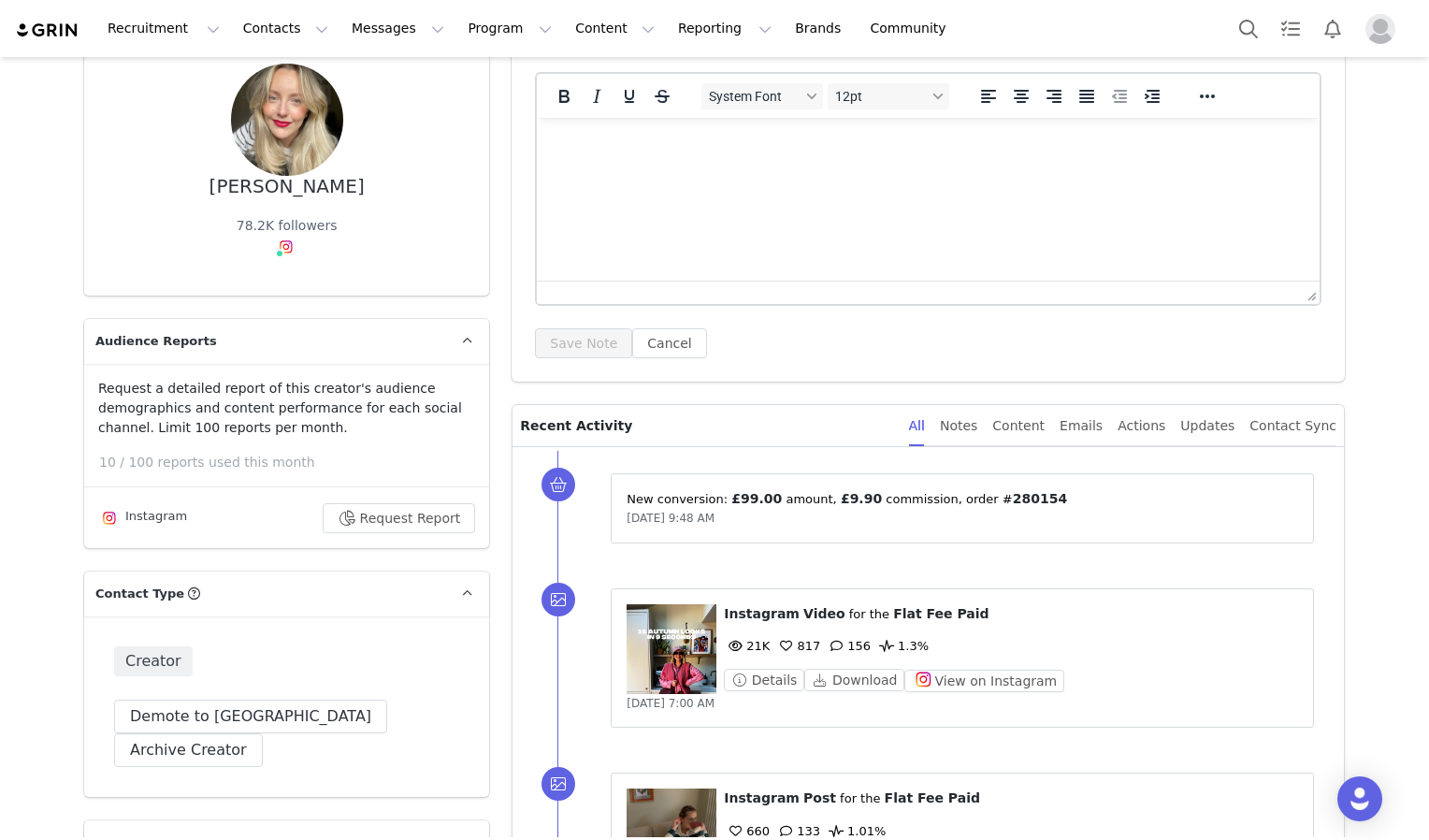
scroll to position [0, 0]
